Goal: Task Accomplishment & Management: Complete application form

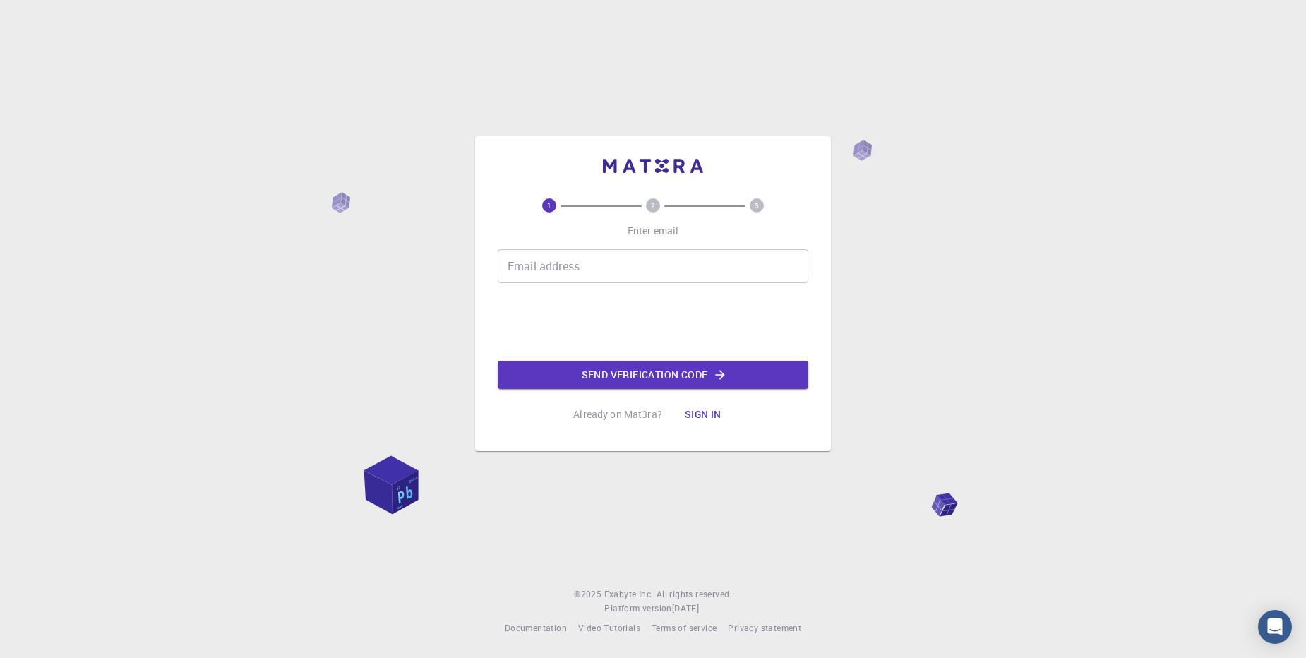
click at [551, 290] on div "Email address Email address Send verification code" at bounding box center [653, 319] width 311 height 140
click at [573, 277] on input "Email address" at bounding box center [653, 266] width 311 height 34
click at [574, 277] on input "Email address" at bounding box center [653, 266] width 311 height 34
type input "zefzouf.manel.22@gmail.com"
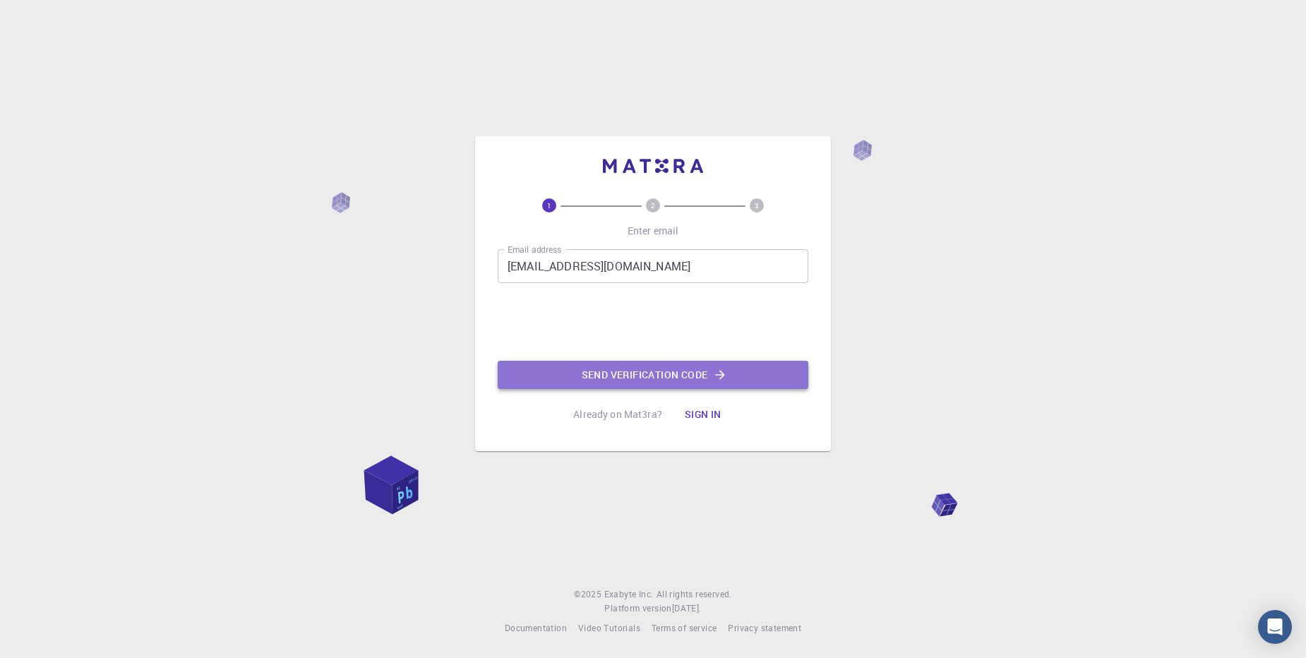
click at [679, 382] on button "Send verification code" at bounding box center [653, 375] width 311 height 28
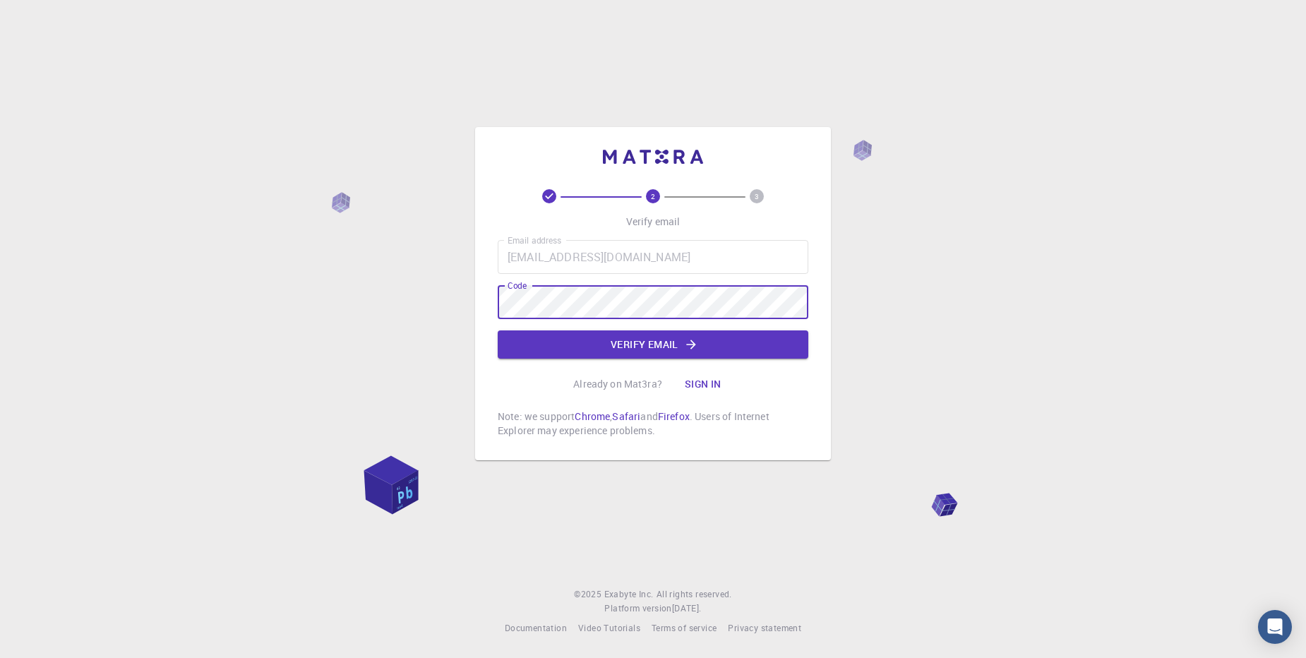
drag, startPoint x: 625, startPoint y: 336, endPoint x: 637, endPoint y: 325, distance: 16.5
click at [624, 335] on button "Verify email" at bounding box center [653, 344] width 311 height 28
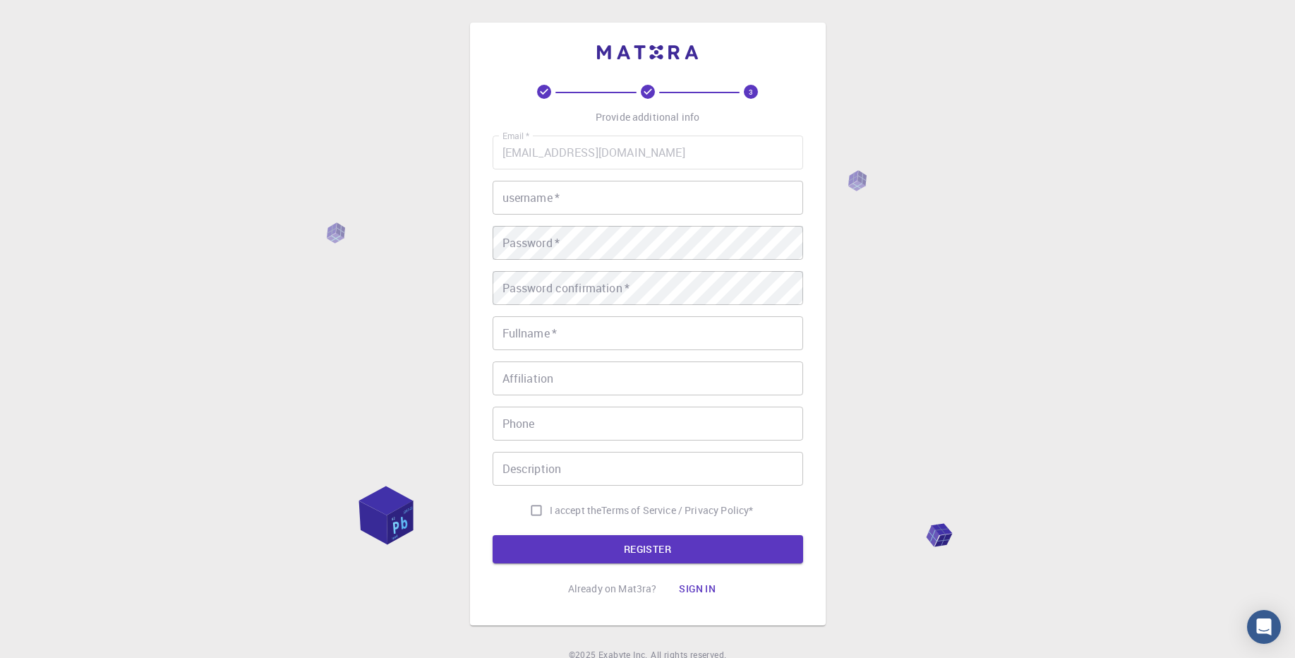
click at [641, 184] on input "username   *" at bounding box center [648, 198] width 311 height 34
drag, startPoint x: 694, startPoint y: 198, endPoint x: 176, endPoint y: 169, distance: 518.2
click at [176, 169] on div "3 Provide additional info Email   * zefzouf.manel.22@gmail.com Email   * userna…" at bounding box center [647, 359] width 1295 height 719
type input "manel"
click at [604, 332] on input "Fullname   *" at bounding box center [648, 333] width 311 height 34
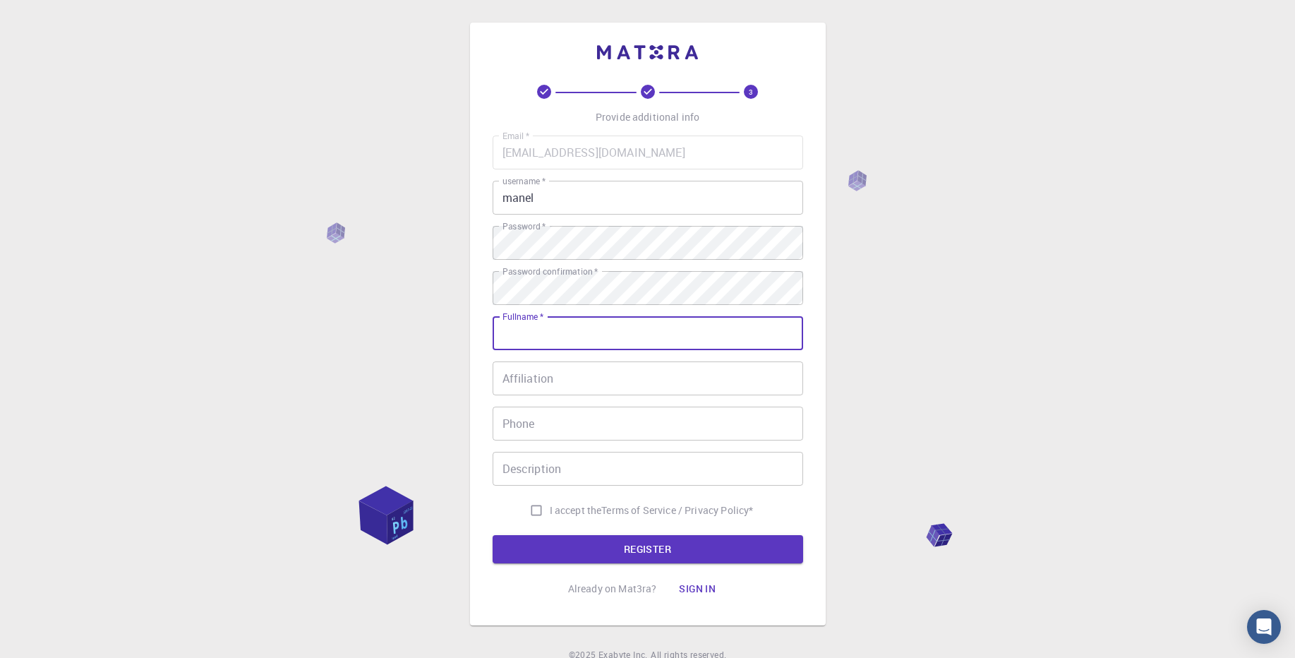
click at [604, 332] on input "Fullname   *" at bounding box center [648, 333] width 311 height 34
type input "Manel.Z"
click at [607, 373] on input "Affiliation" at bounding box center [648, 378] width 311 height 34
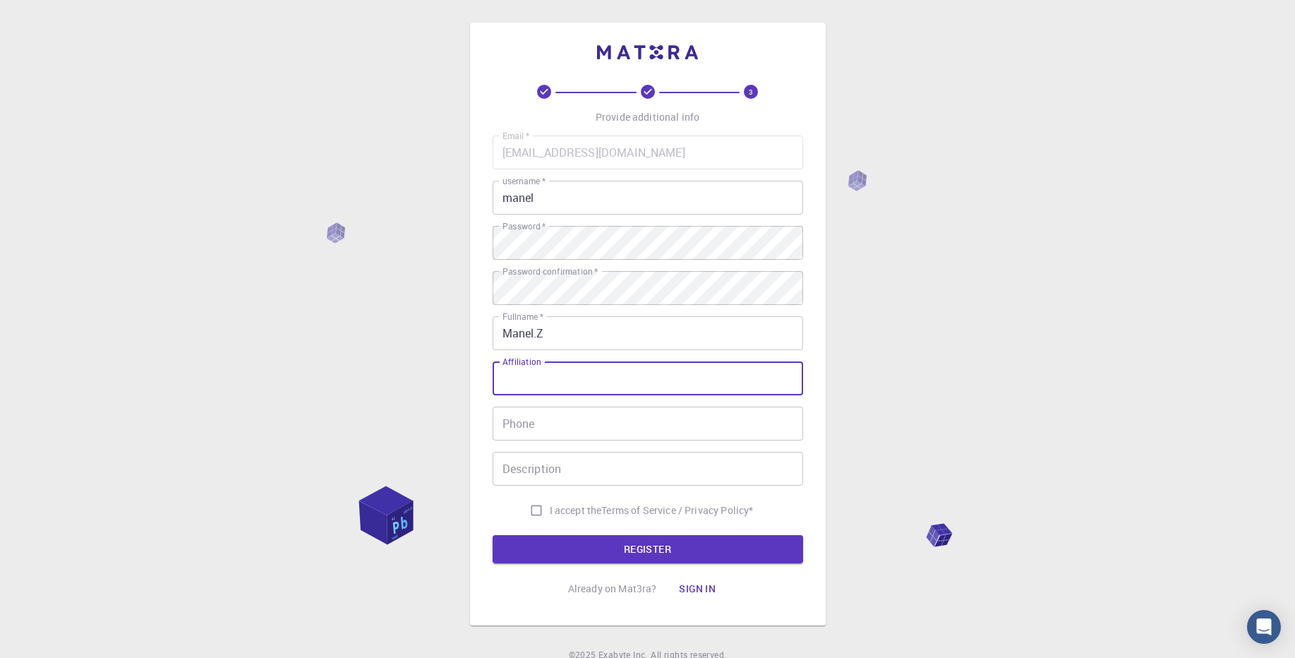
click at [607, 373] on input "Affiliation" at bounding box center [648, 378] width 311 height 34
type input "udl"
click at [618, 424] on input "Phone" at bounding box center [648, 424] width 311 height 34
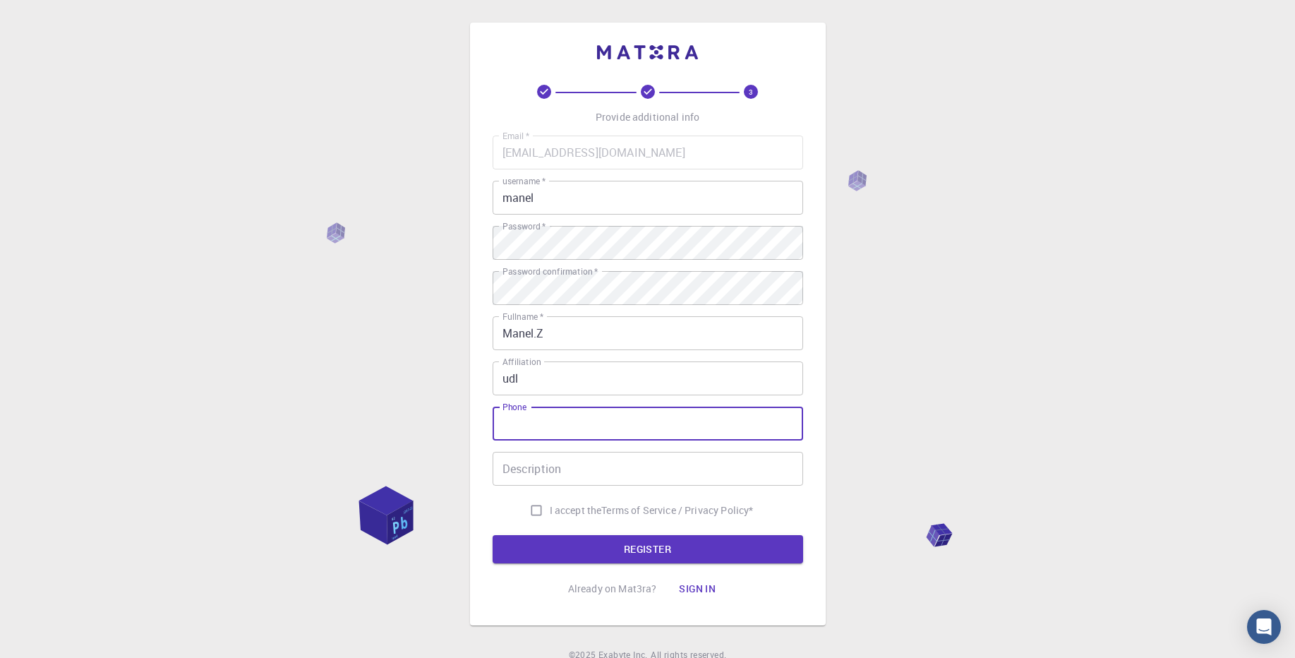
type input "0558519849"
click at [636, 461] on input "Description" at bounding box center [648, 469] width 311 height 34
click at [534, 513] on input "I accept the Terms of Service / Privacy Policy *" at bounding box center [536, 510] width 27 height 27
checkbox input "true"
click at [613, 565] on div "3 Provide additional info Email   * zefzouf.manel.22@gmail.com Email   * userna…" at bounding box center [648, 344] width 311 height 518
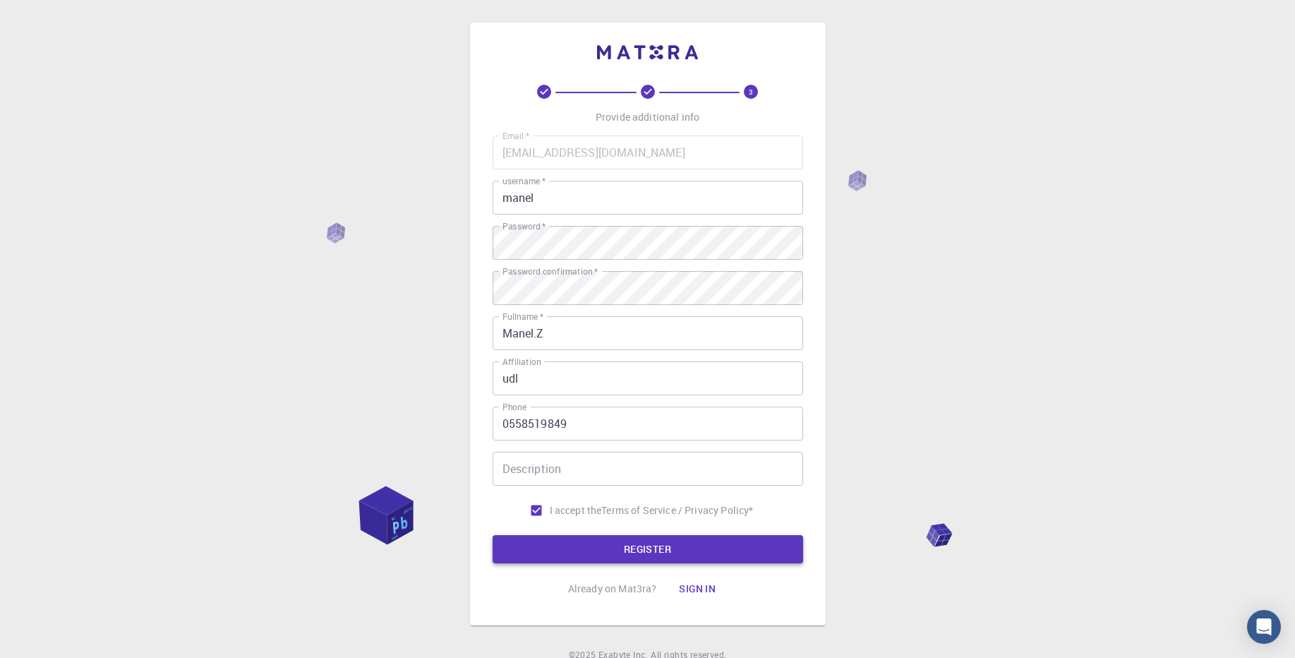
click at [618, 553] on button "REGISTER" at bounding box center [648, 549] width 311 height 28
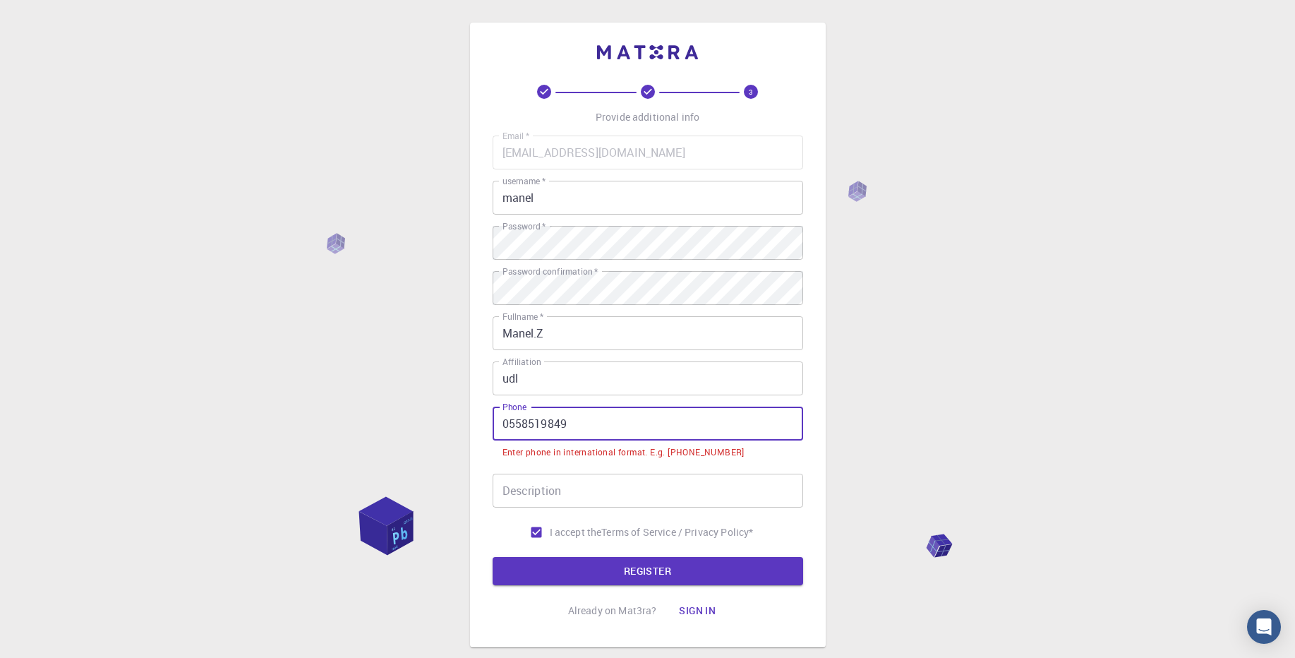
drag, startPoint x: 513, startPoint y: 416, endPoint x: 495, endPoint y: 416, distance: 18.4
click at [495, 416] on input "0558519849" at bounding box center [648, 424] width 311 height 34
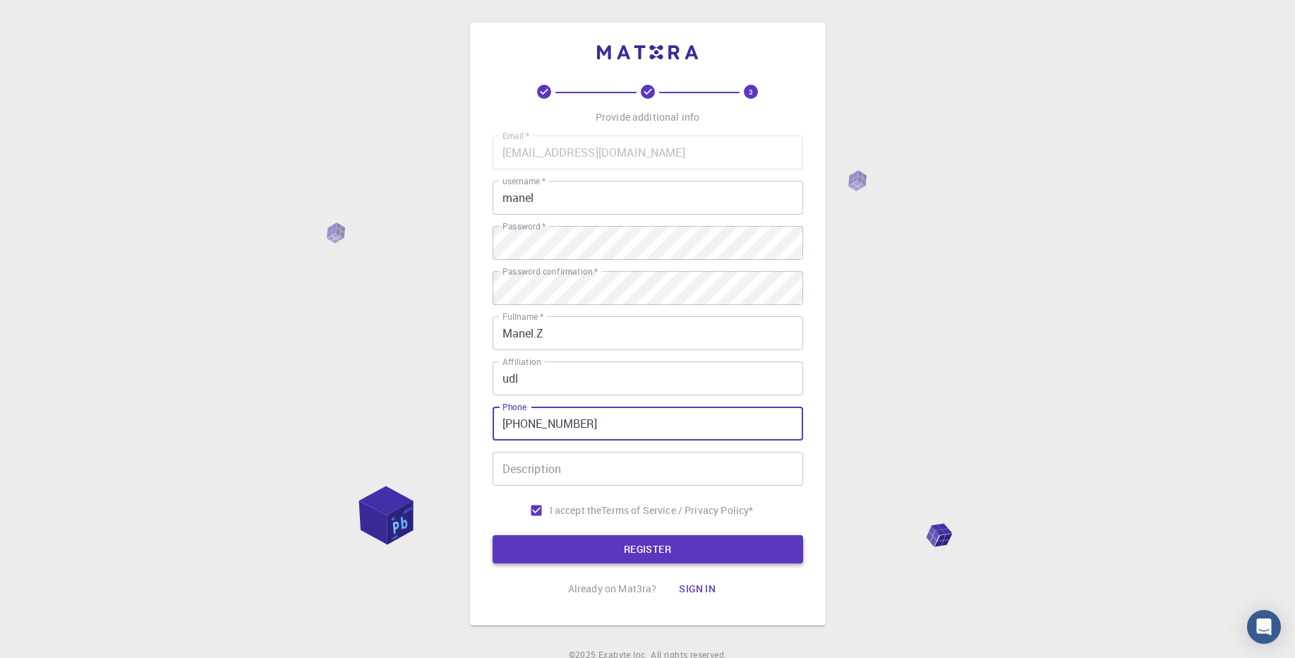
type input "+21358519849"
click at [674, 544] on button "REGISTER" at bounding box center [648, 549] width 311 height 28
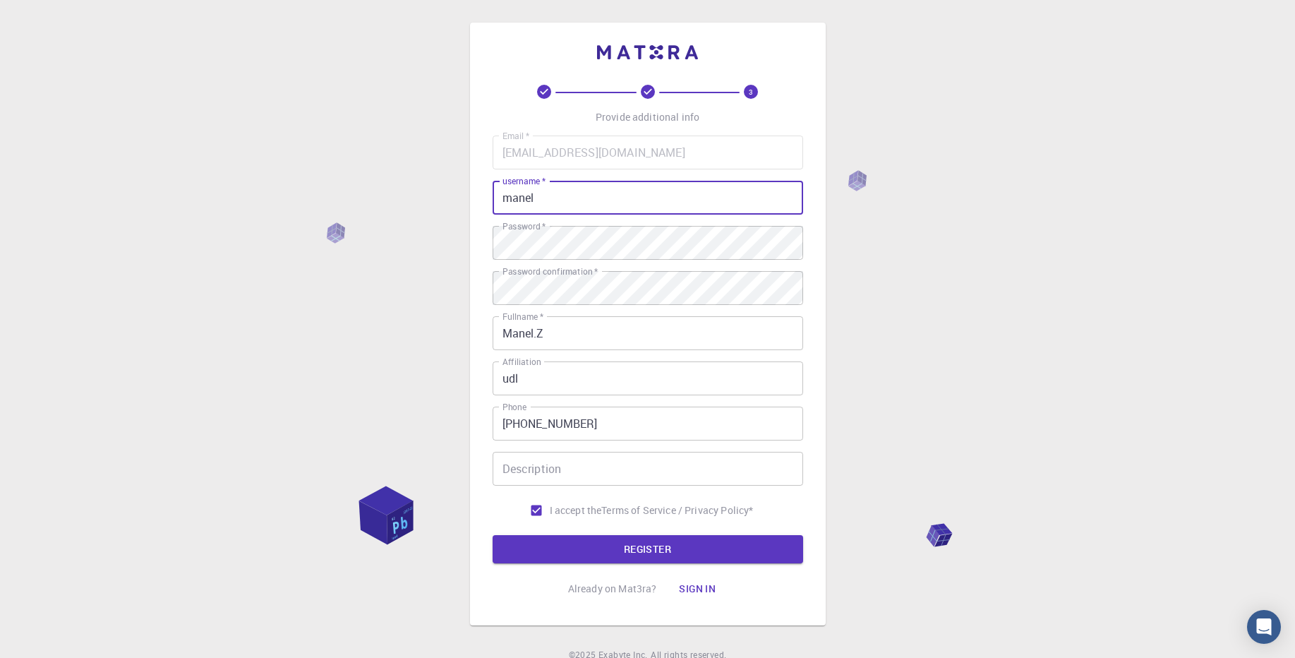
click at [634, 205] on input "manel" at bounding box center [648, 198] width 311 height 34
type input "manel22"
click at [642, 553] on button "REGISTER" at bounding box center [648, 549] width 311 height 28
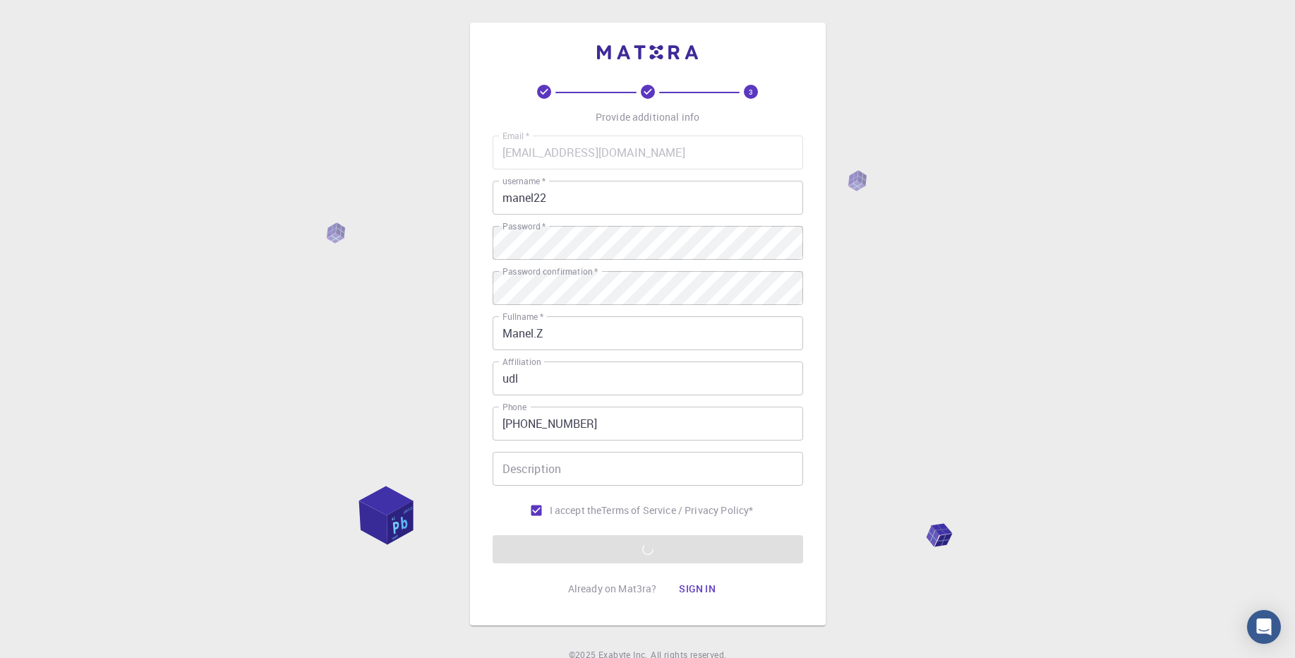
drag, startPoint x: 945, startPoint y: 536, endPoint x: 942, endPoint y: 517, distance: 19.3
click at [942, 517] on div "3 Provide additional info Email   * zefzouf.manel.22@gmail.com Email   * userna…" at bounding box center [647, 359] width 1295 height 719
click at [832, 532] on div "3 Provide additional info Email   * zefzouf.manel.22@gmail.com Email   * userna…" at bounding box center [647, 359] width 1295 height 719
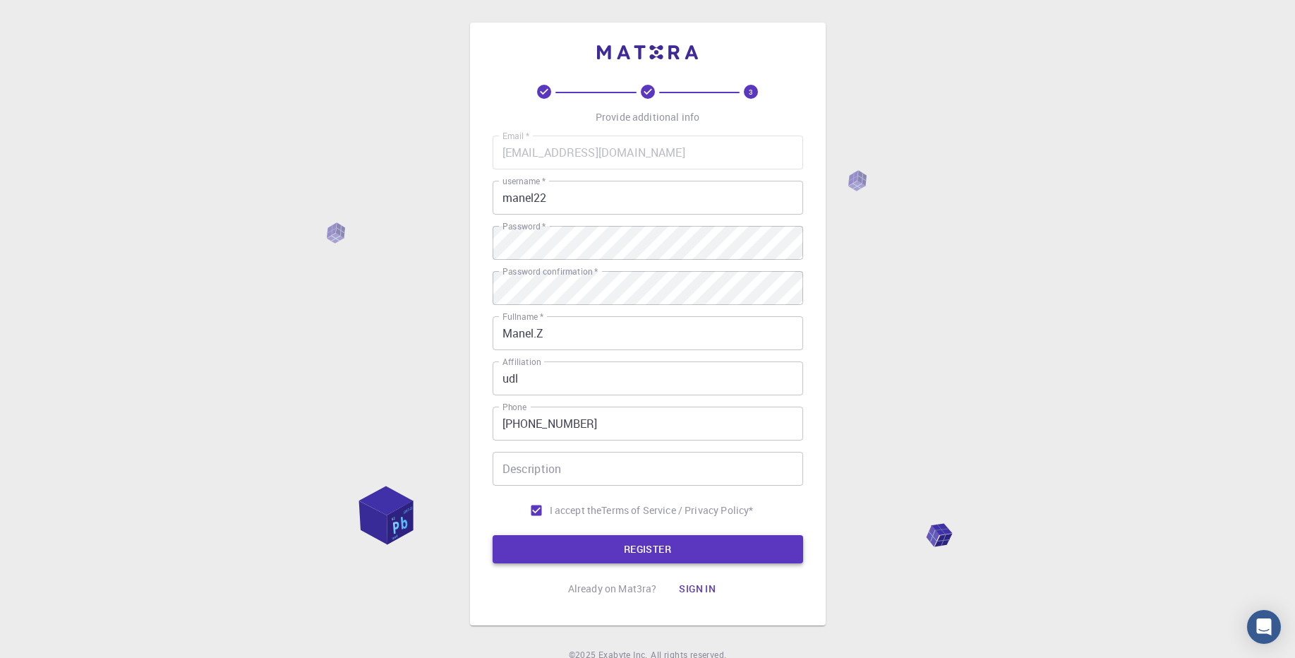
click at [655, 557] on button "REGISTER" at bounding box center [648, 549] width 311 height 28
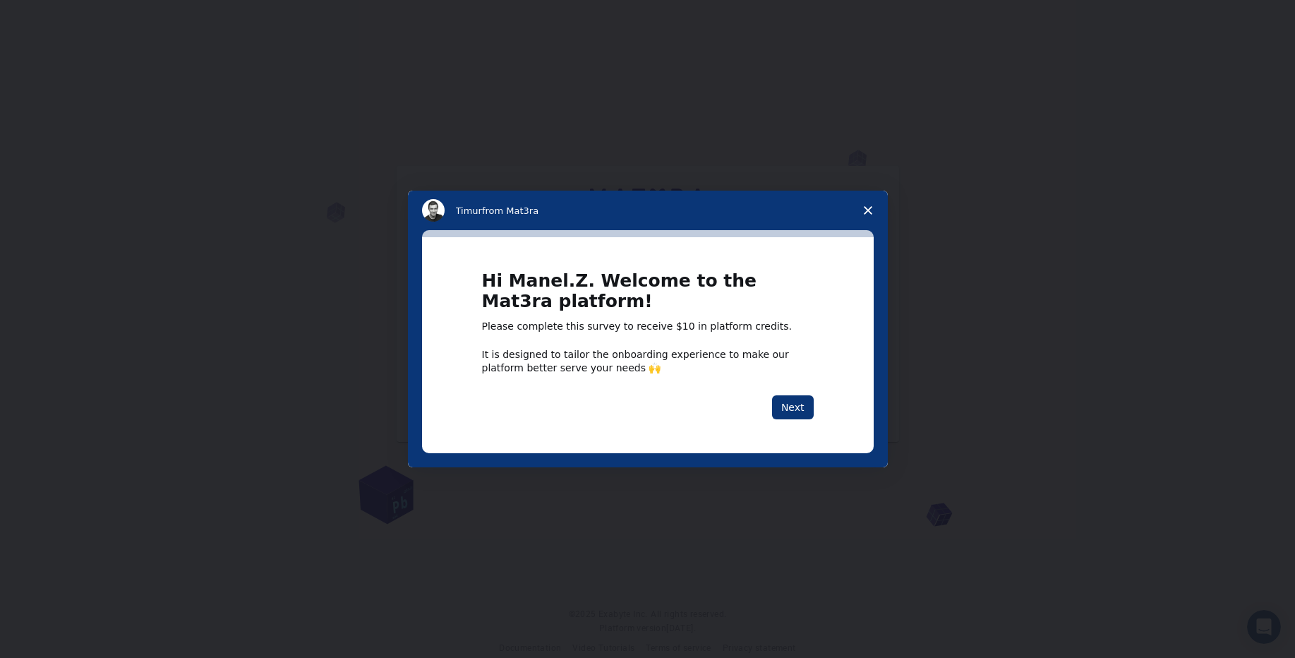
click at [880, 220] on span "Close survey" at bounding box center [869, 211] width 40 height 40
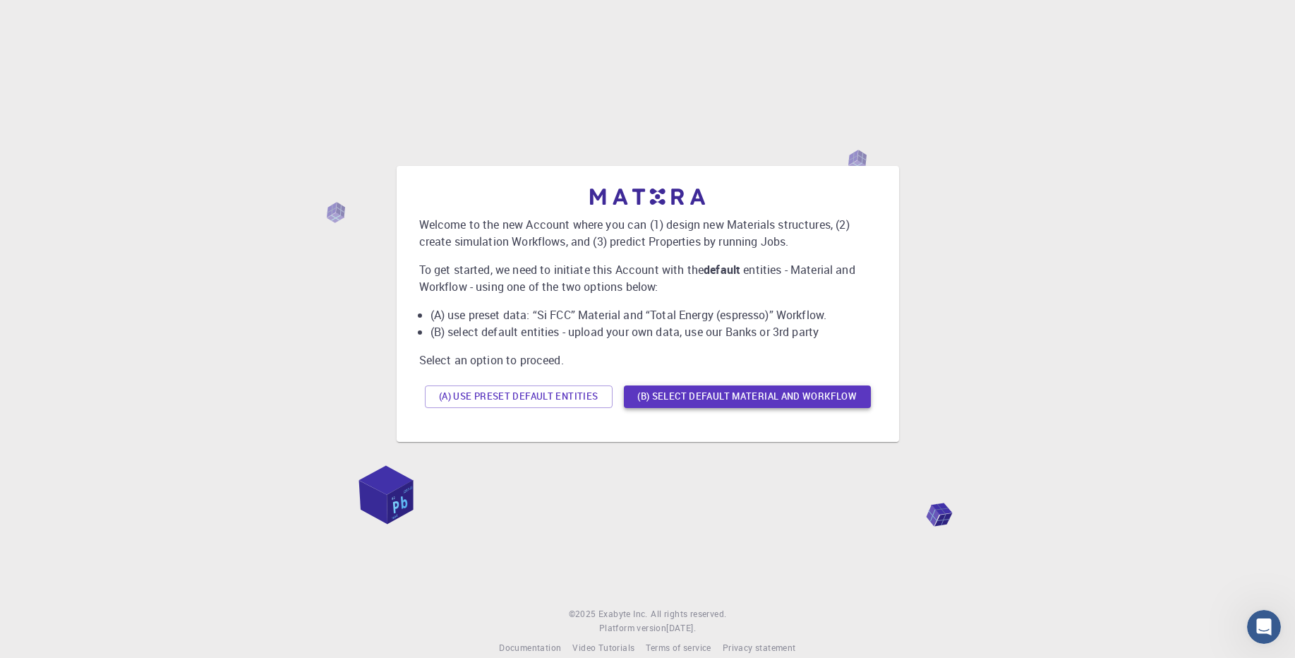
click at [701, 397] on button "(B) Select default material and workflow" at bounding box center [747, 396] width 247 height 23
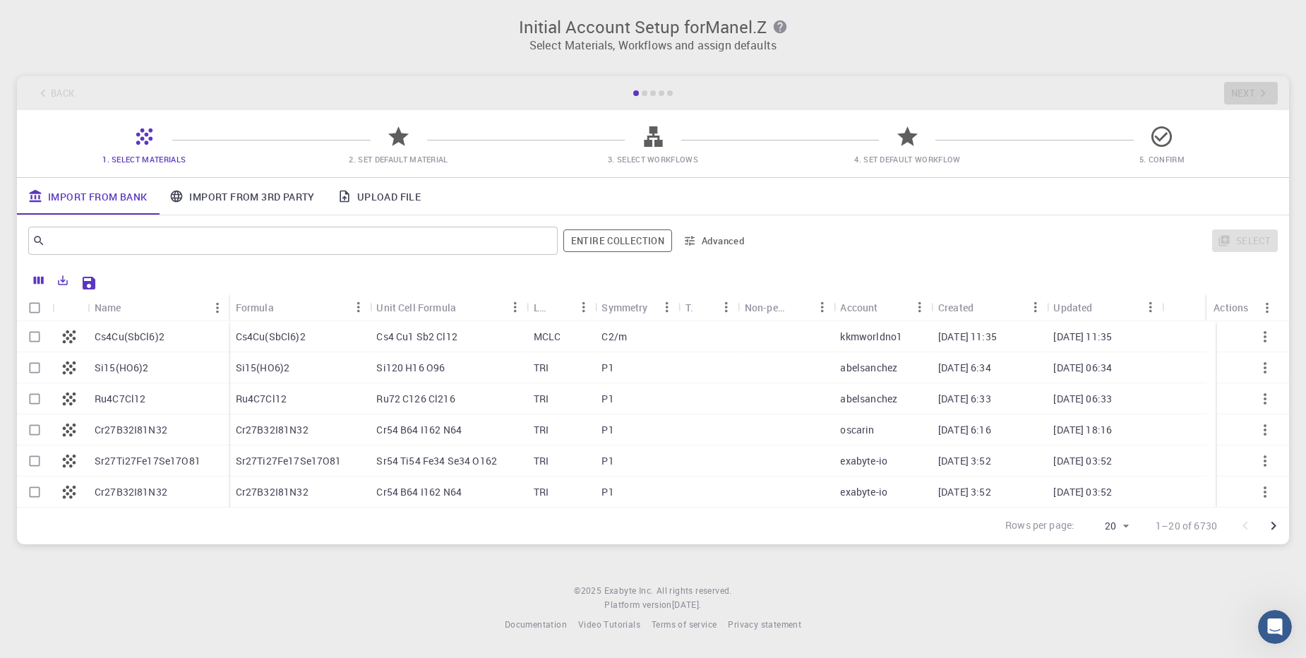
click at [172, 407] on div "Ru4C7Cl12" at bounding box center [158, 398] width 141 height 31
checkbox input "true"
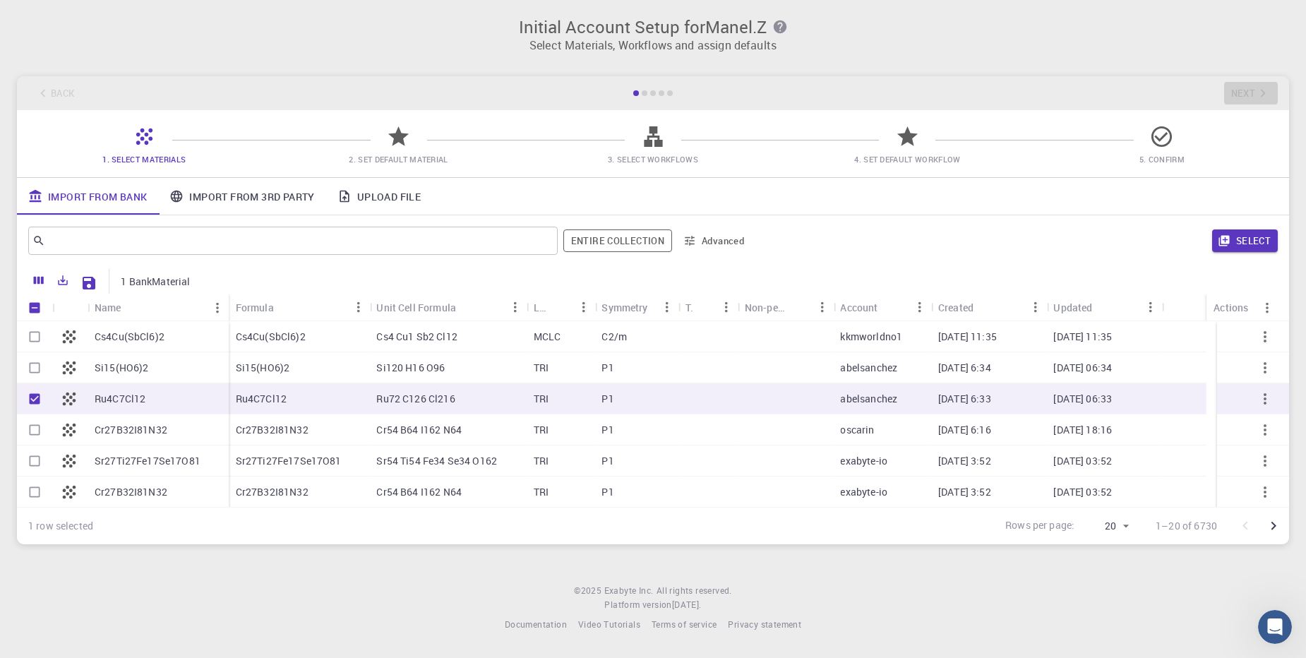
click at [172, 407] on div "Ru4C7Cl12" at bounding box center [158, 398] width 141 height 31
checkbox input "false"
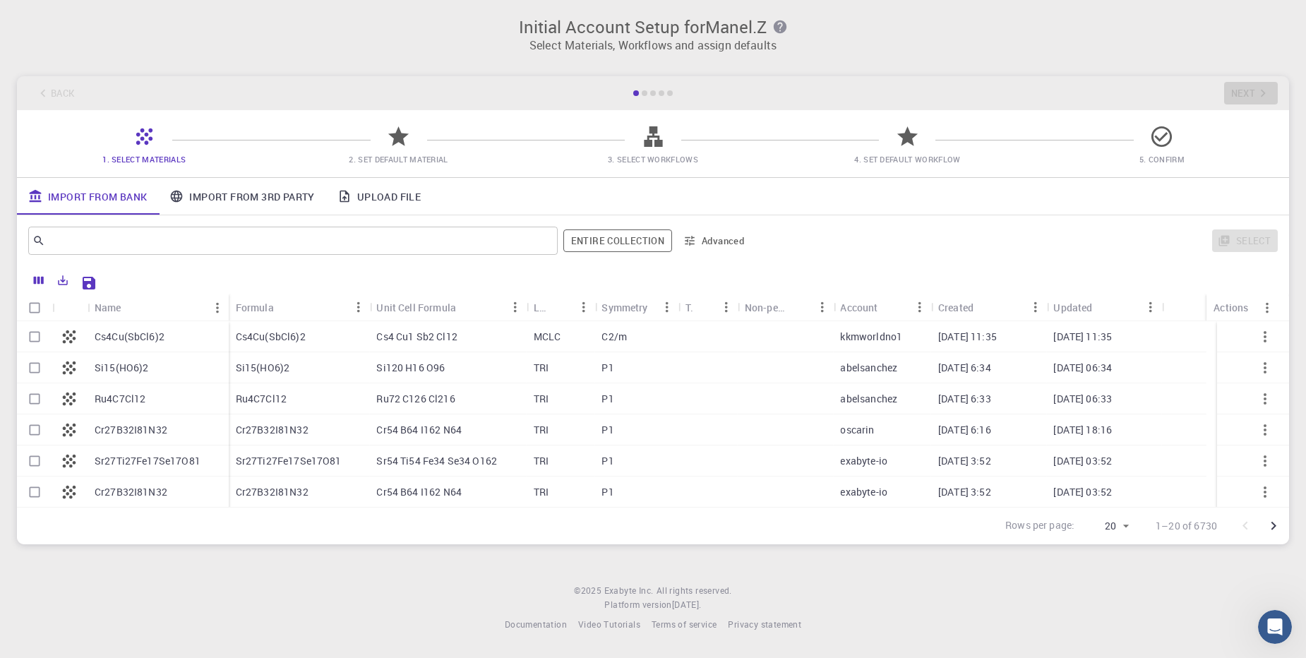
click at [172, 407] on div "Ru4C7Cl12" at bounding box center [158, 398] width 141 height 31
checkbox input "true"
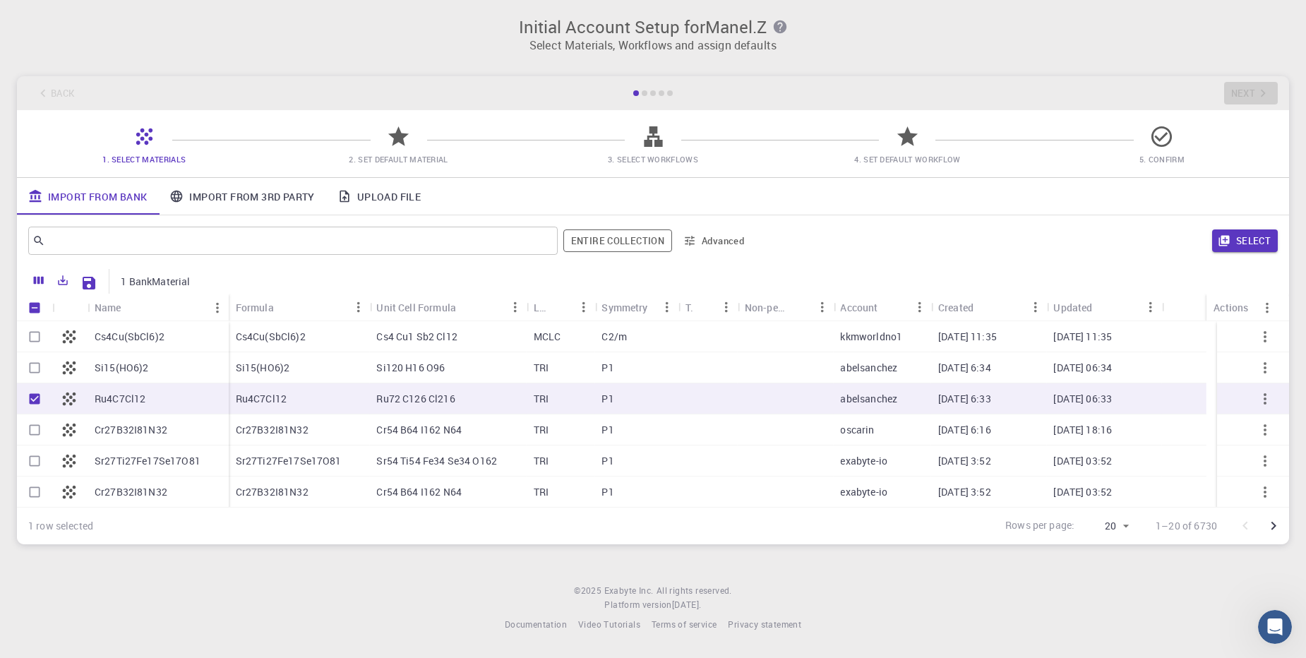
click at [192, 345] on div "Cs4Cu(SbCl6)2" at bounding box center [158, 336] width 141 height 31
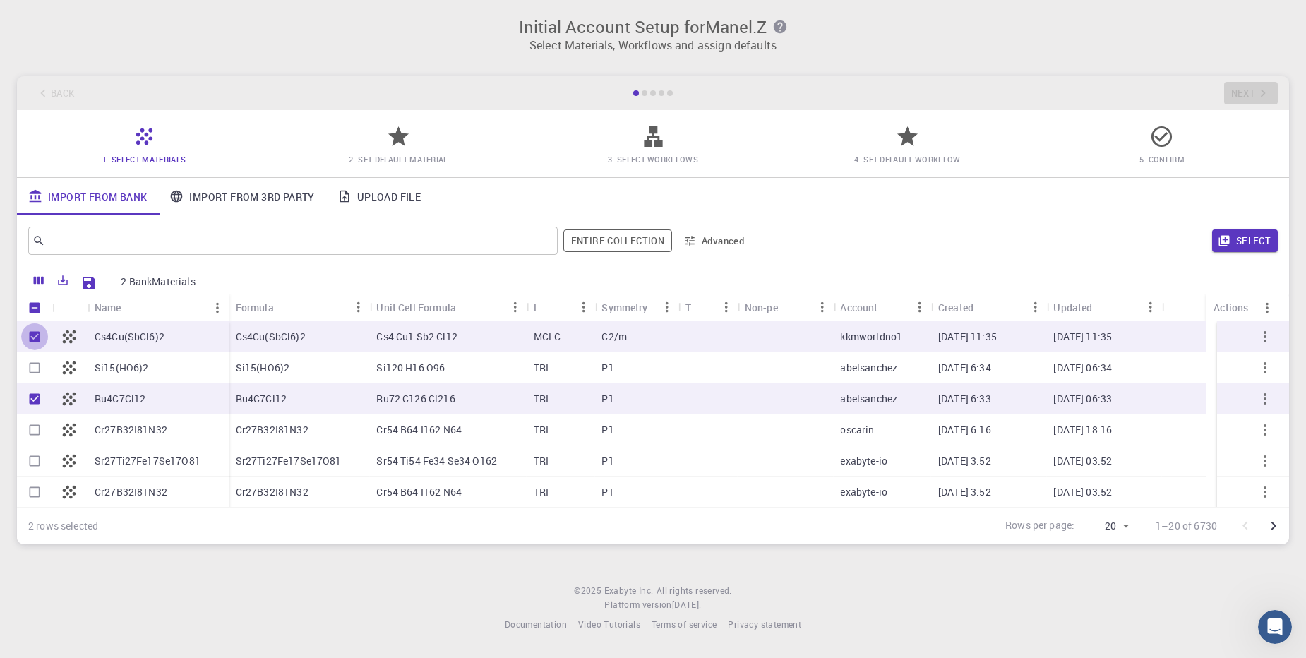
click at [37, 336] on input "Unselect row" at bounding box center [34, 336] width 27 height 27
checkbox input "false"
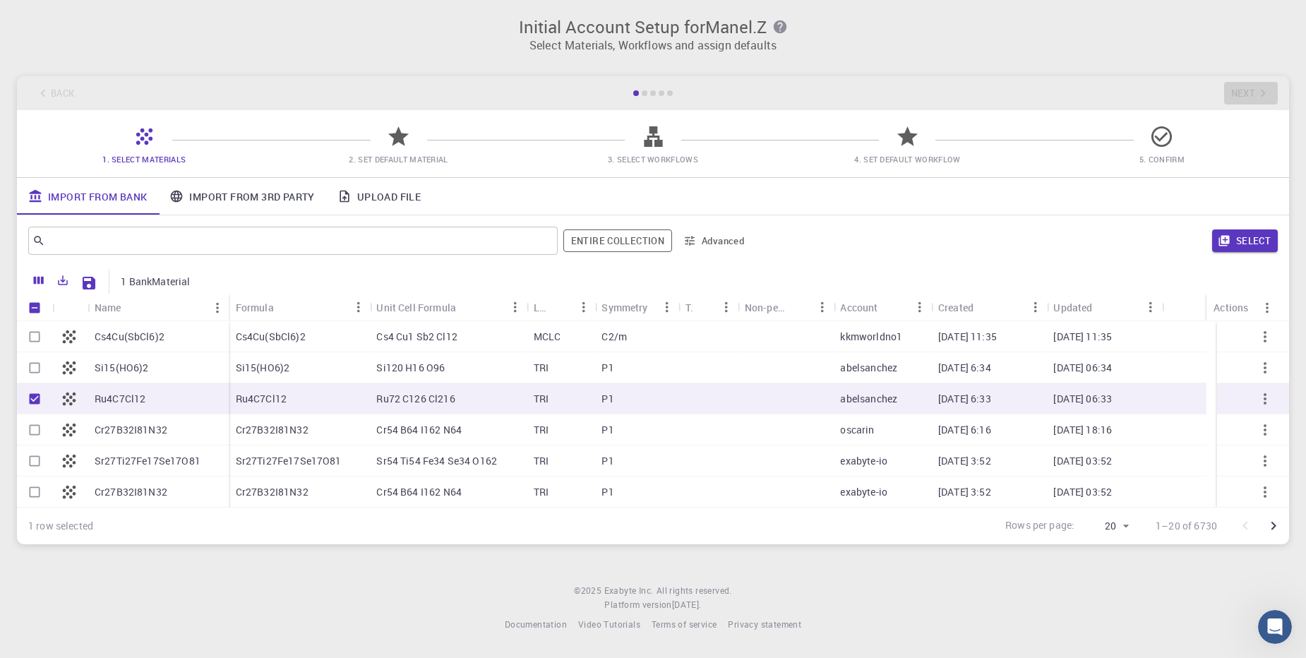
click at [31, 383] on div at bounding box center [34, 398] width 35 height 31
click at [238, 195] on link "Import From 3rd Party" at bounding box center [241, 196] width 167 height 37
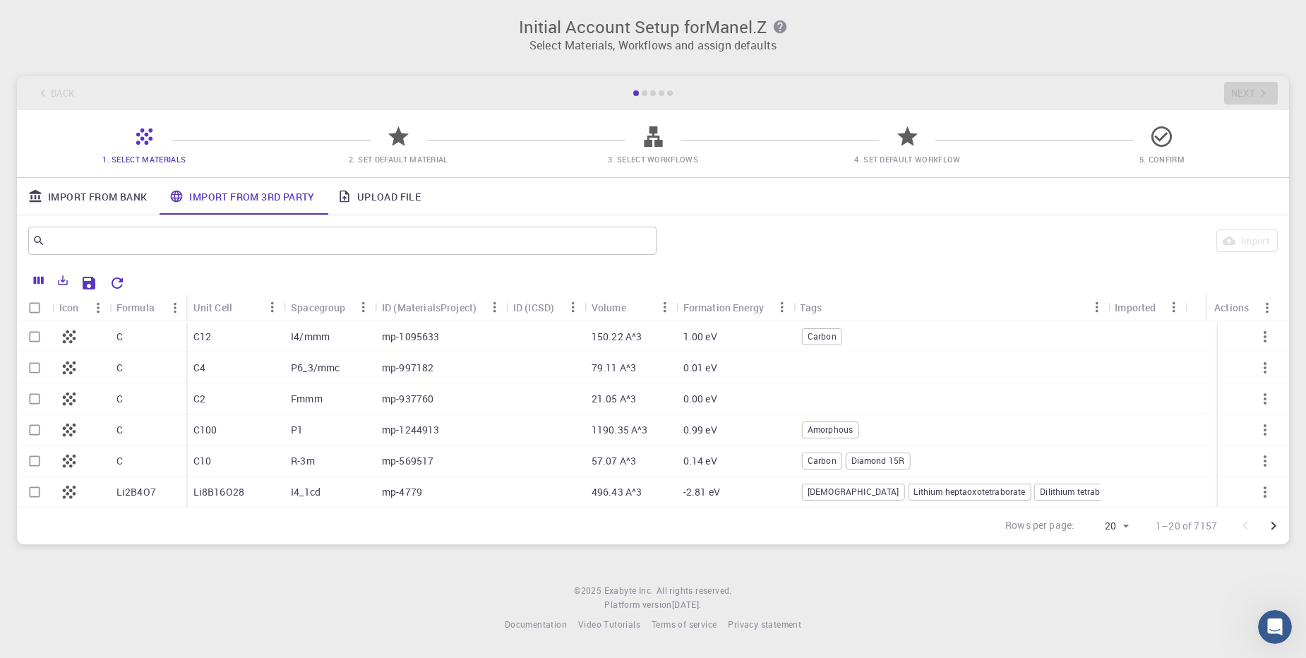
click at [94, 195] on link "Import From Bank" at bounding box center [87, 196] width 141 height 37
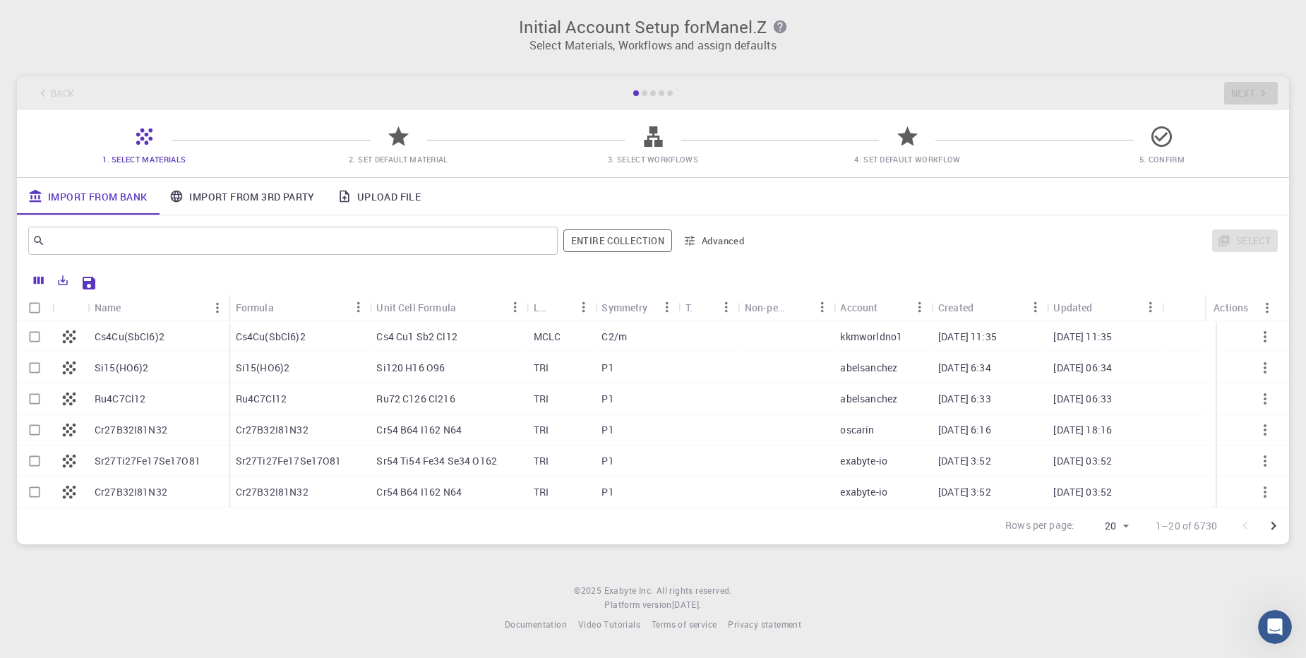
click at [95, 331] on p "Cs4Cu(SbCl6)2" at bounding box center [130, 337] width 70 height 14
checkbox input "true"
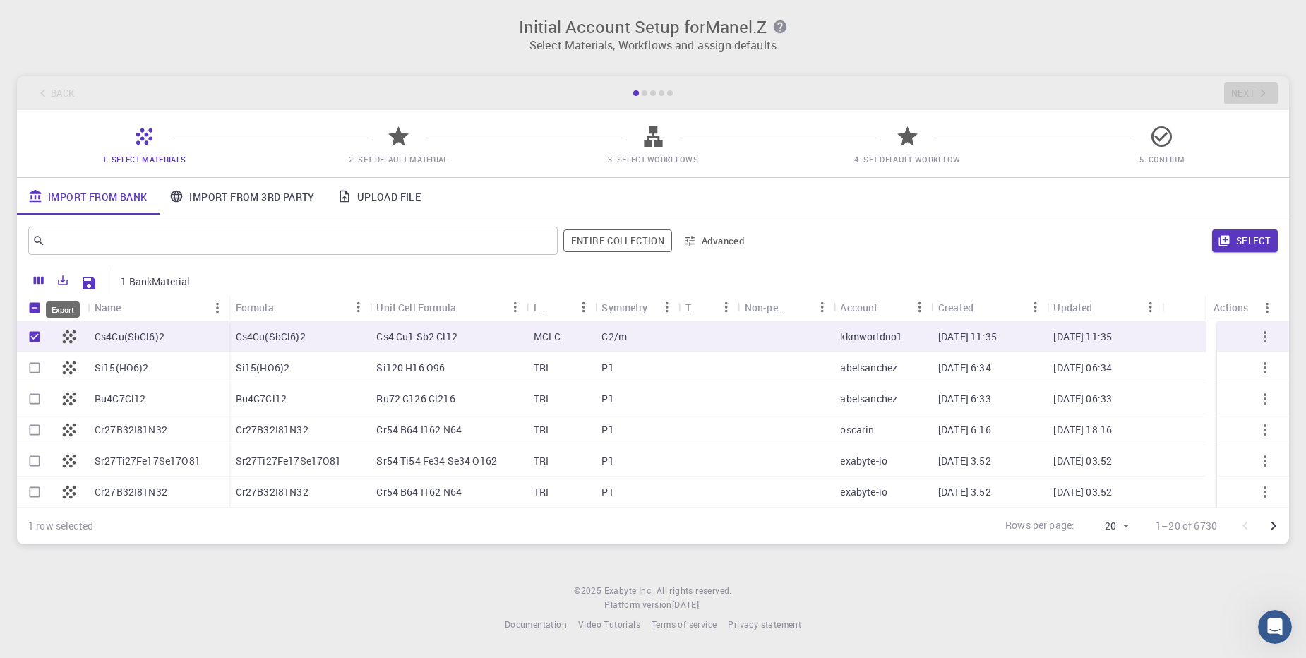
click at [71, 287] on button "Export" at bounding box center [63, 280] width 24 height 23
click at [137, 343] on li "Download as Excel" at bounding box center [111, 335] width 120 height 25
click at [97, 286] on icon "Save Explorer Settings" at bounding box center [88, 283] width 17 height 17
click at [139, 632] on icon "Close" at bounding box center [142, 628] width 9 height 9
